Goal: Check status: Check status

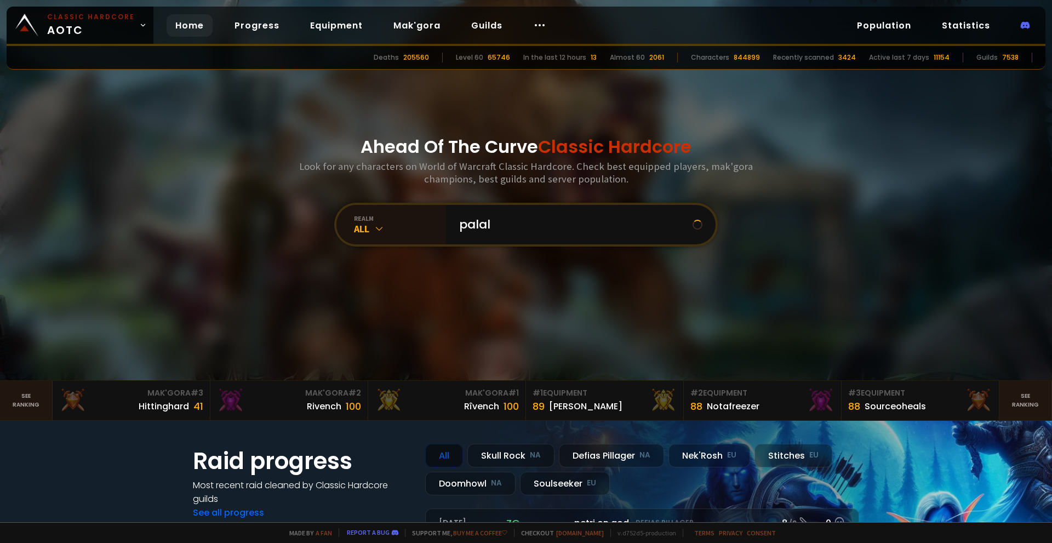
type input "palala"
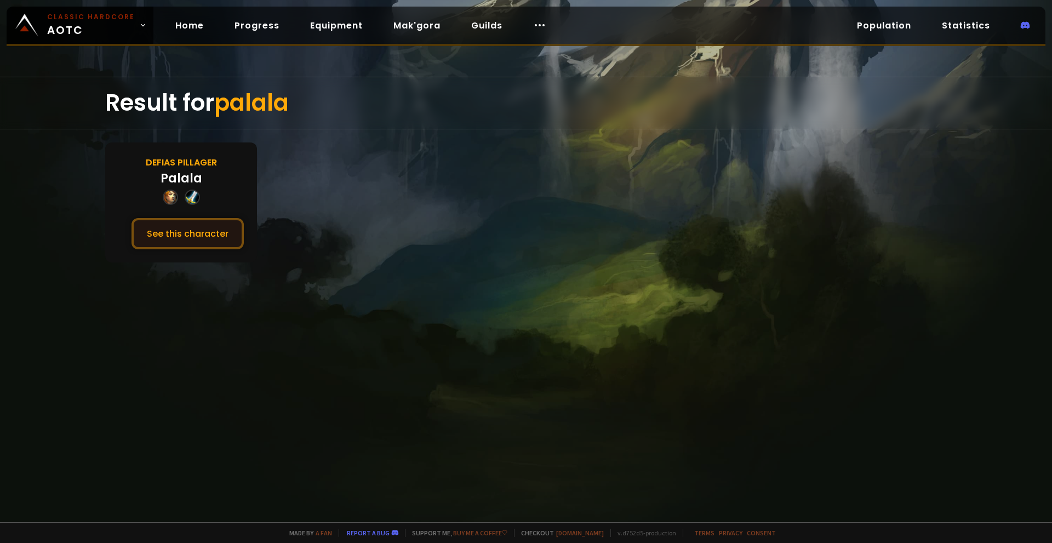
click at [184, 234] on button "See this character" at bounding box center [187, 233] width 112 height 31
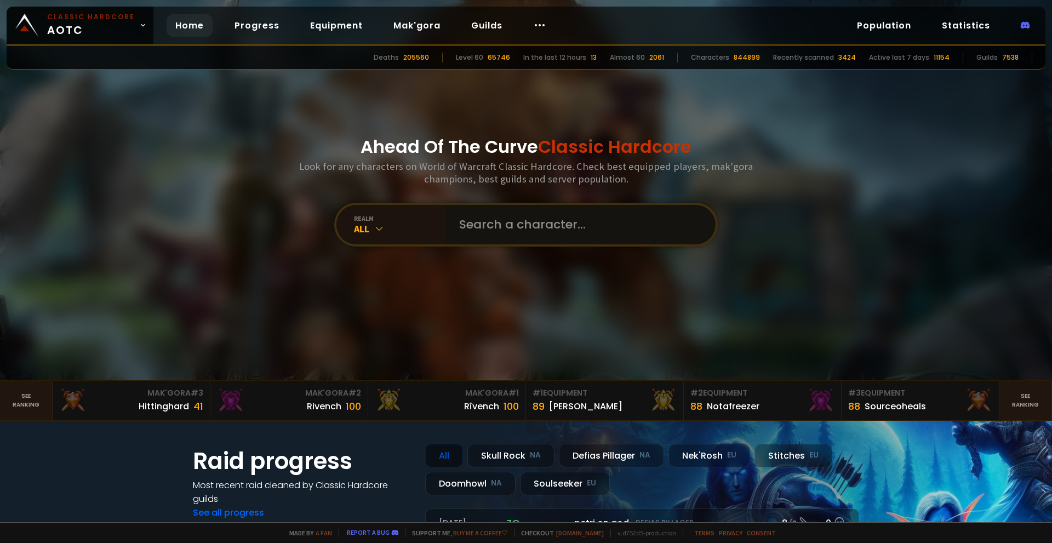
click at [517, 227] on input "text" at bounding box center [578, 224] width 250 height 39
type input "palalal"
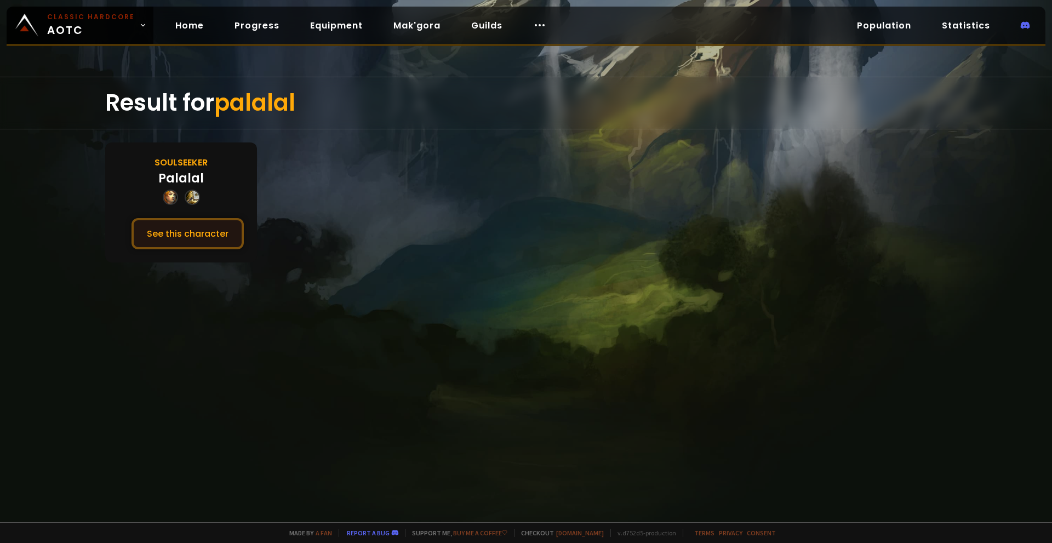
click at [196, 230] on button "See this character" at bounding box center [187, 233] width 112 height 31
